Goal: Task Accomplishment & Management: Use online tool/utility

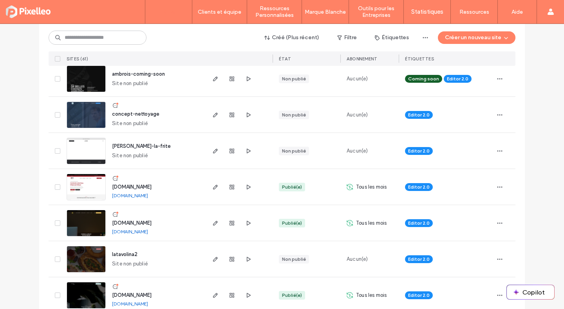
scroll to position [308, 0]
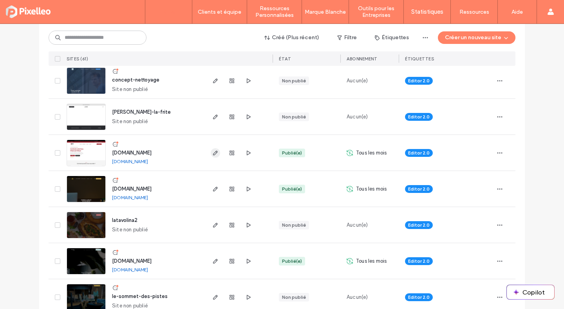
click at [212, 152] on icon "button" at bounding box center [215, 153] width 6 height 6
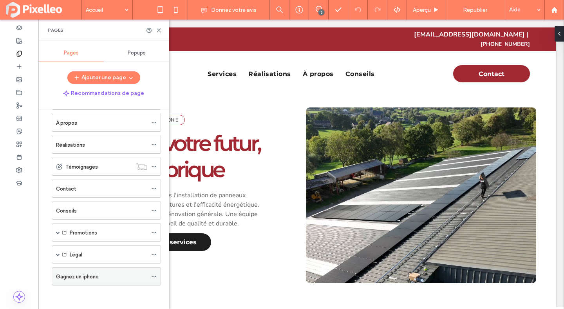
click at [75, 275] on label "Gagnez un iphone" at bounding box center [77, 277] width 43 height 14
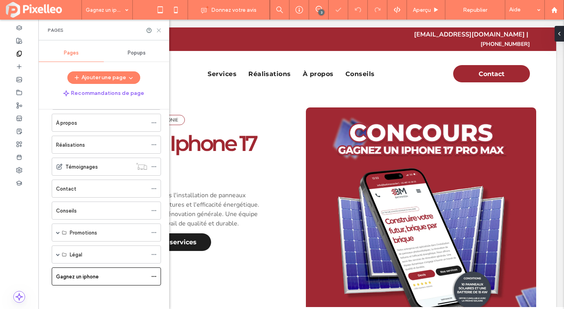
click at [161, 31] on icon at bounding box center [159, 30] width 6 height 6
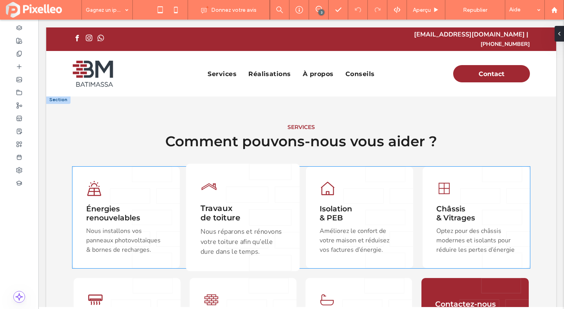
scroll to position [250, 0]
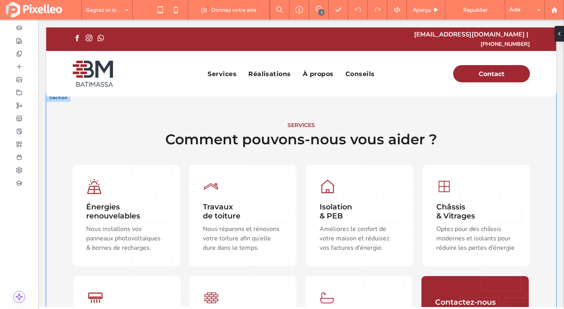
click at [61, 111] on div "SERVICES Comment pouvons-nous vous aider ? Énergies renouvelables Nous installo…" at bounding box center [301, 248] width 510 height 311
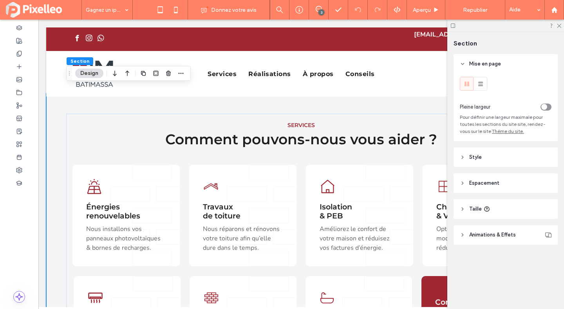
click at [61, 111] on div "SERVICES Comment pouvons-nous vous aider ? Énergies renouvelables Nous installo…" at bounding box center [301, 248] width 510 height 311
click at [167, 76] on icon "button" at bounding box center [168, 73] width 6 height 6
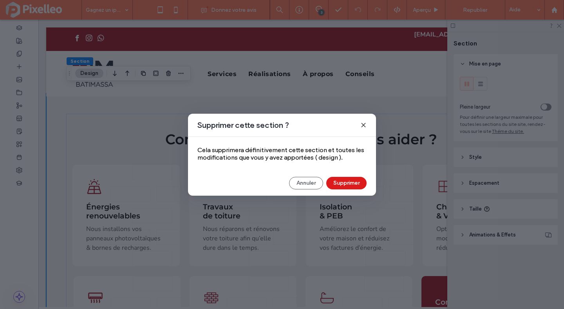
click at [362, 125] on icon at bounding box center [364, 125] width 6 height 6
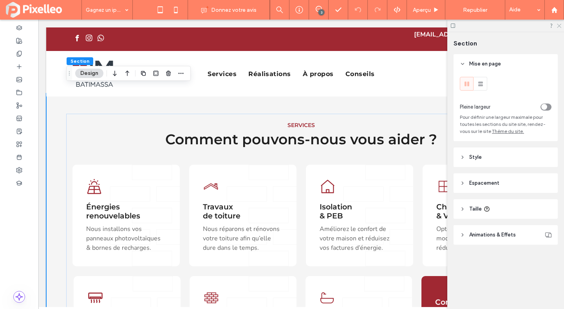
click at [561, 25] on icon at bounding box center [559, 25] width 5 height 5
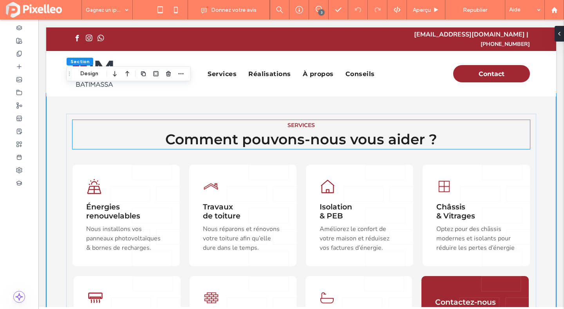
scroll to position [0, 0]
